Goal: Navigation & Orientation: Find specific page/section

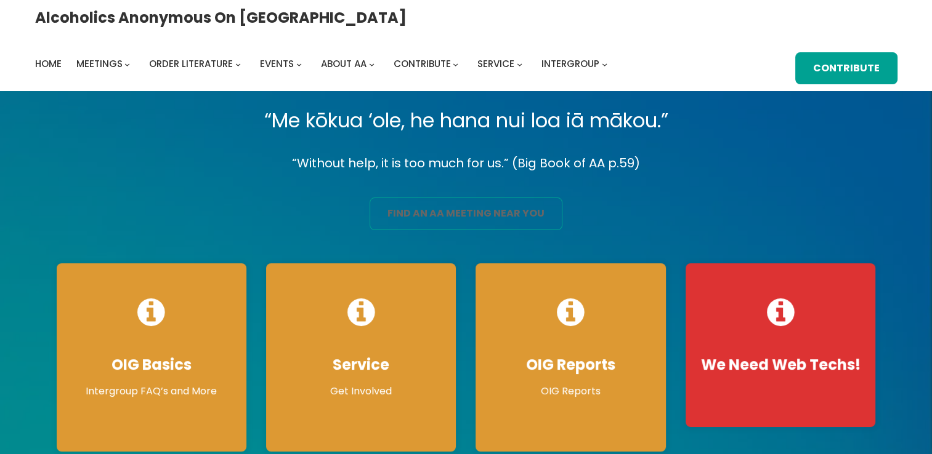
click at [396, 222] on link "find an aa meeting near you" at bounding box center [465, 214] width 193 height 33
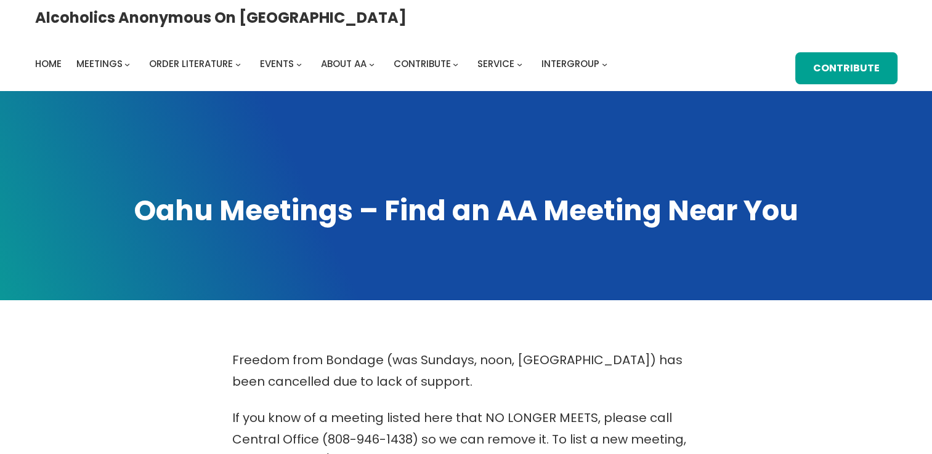
scroll to position [397, 0]
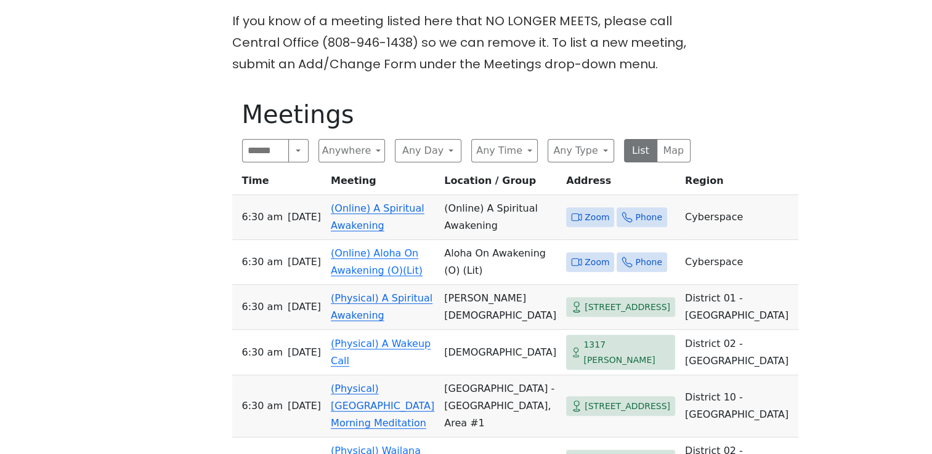
click at [571, 212] on icon at bounding box center [576, 217] width 11 height 11
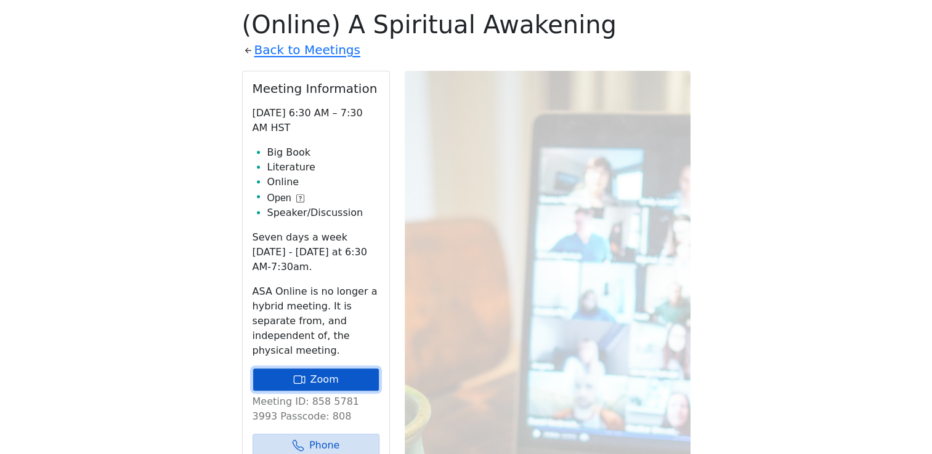
click at [331, 368] on link "Zoom" at bounding box center [315, 379] width 127 height 23
